Goal: Transaction & Acquisition: Book appointment/travel/reservation

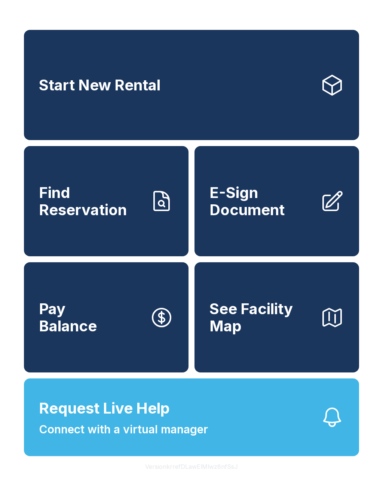
click at [269, 83] on link "Start New Rental" at bounding box center [191, 85] width 335 height 110
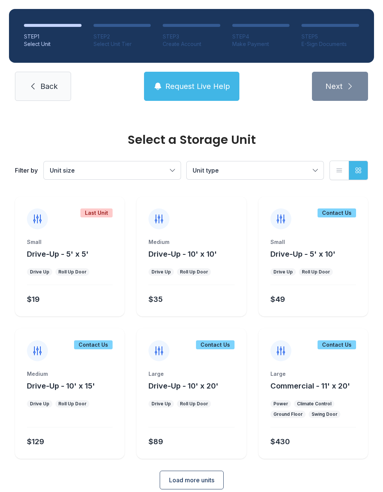
click at [207, 259] on button "Drive-Up - 10' x 10'" at bounding box center [182, 254] width 68 height 10
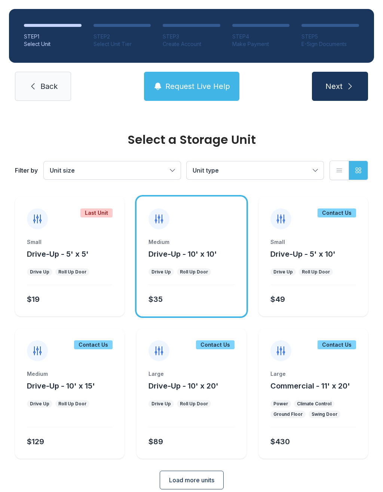
click at [347, 82] on icon "submit" at bounding box center [349, 86] width 9 height 9
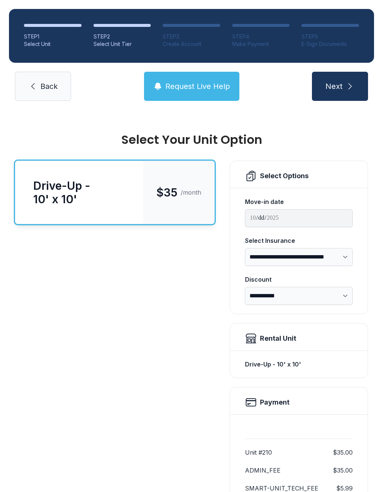
click at [349, 80] on button "Next" at bounding box center [340, 86] width 56 height 29
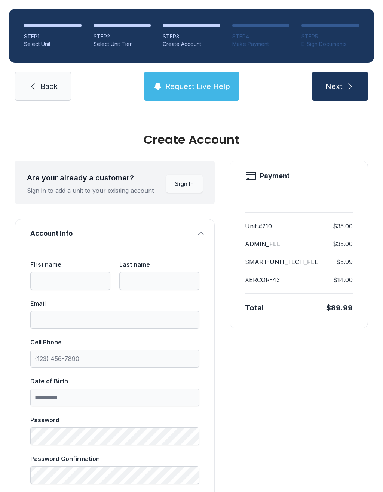
click at [339, 87] on span "Next" at bounding box center [333, 86] width 17 height 10
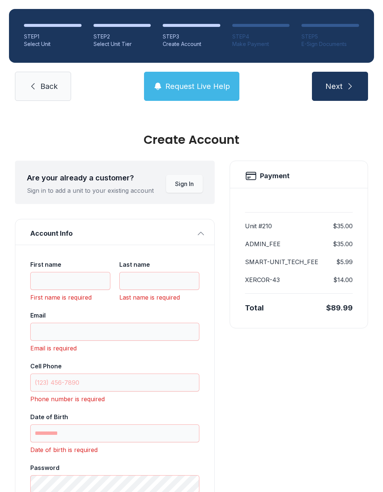
click at [50, 84] on span "Back" at bounding box center [48, 86] width 17 height 10
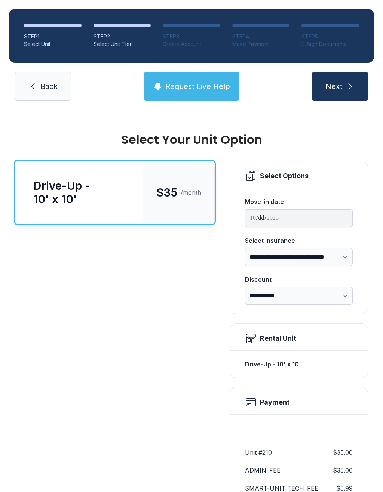
click at [53, 84] on span "Back" at bounding box center [48, 86] width 17 height 10
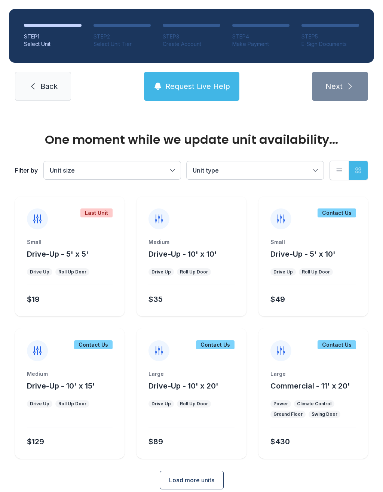
click at [46, 80] on link "Back" at bounding box center [43, 86] width 56 height 29
